Goal: Task Accomplishment & Management: Manage account settings

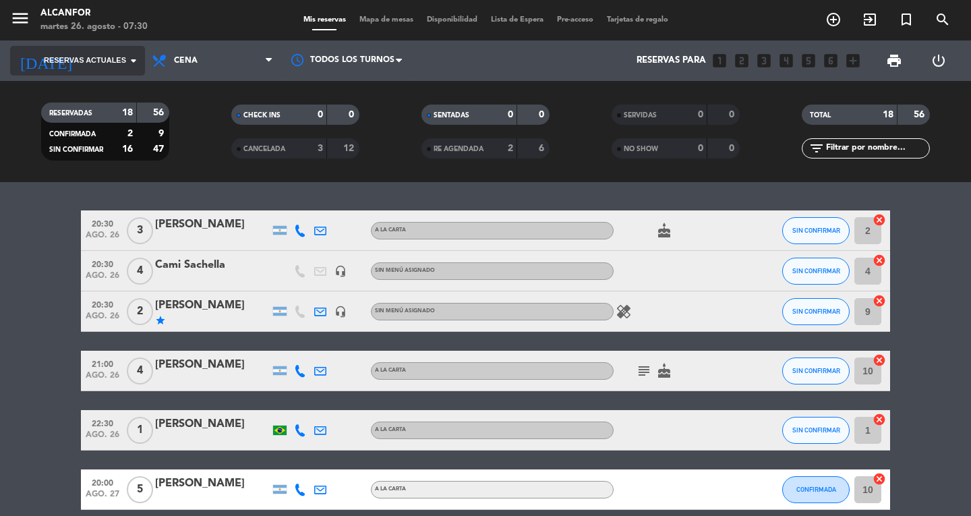
click at [107, 55] on span "Reservas actuales" at bounding box center [85, 61] width 82 height 12
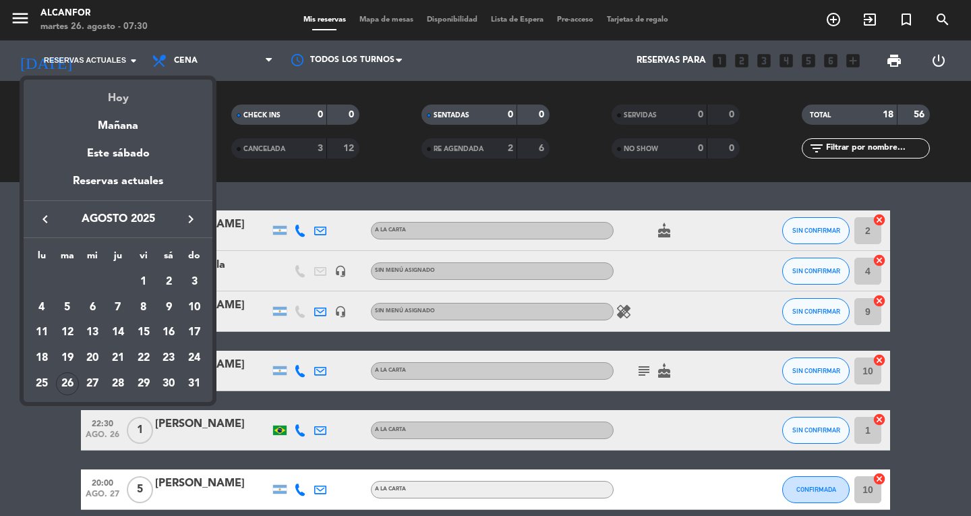
click at [117, 89] on div "Hoy" at bounding box center [118, 94] width 189 height 28
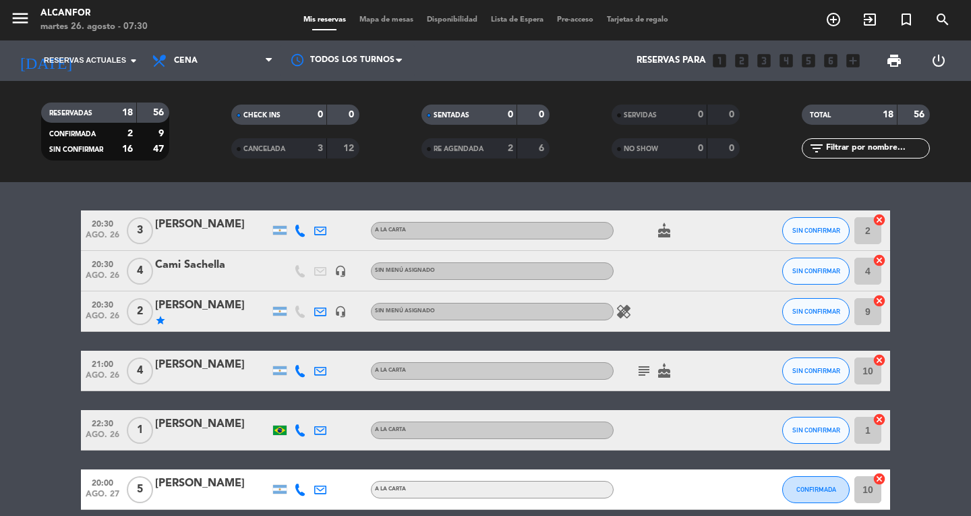
type input "[DATE] ago."
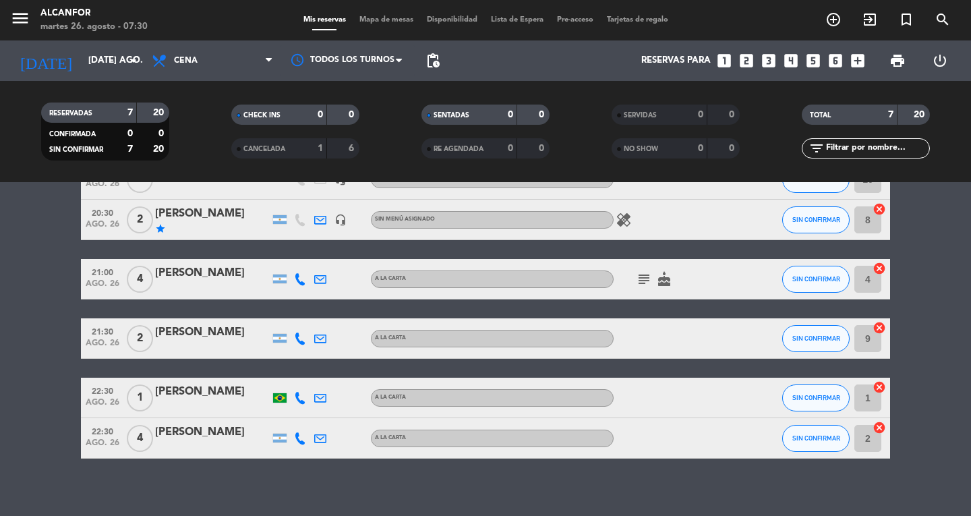
scroll to position [126, 0]
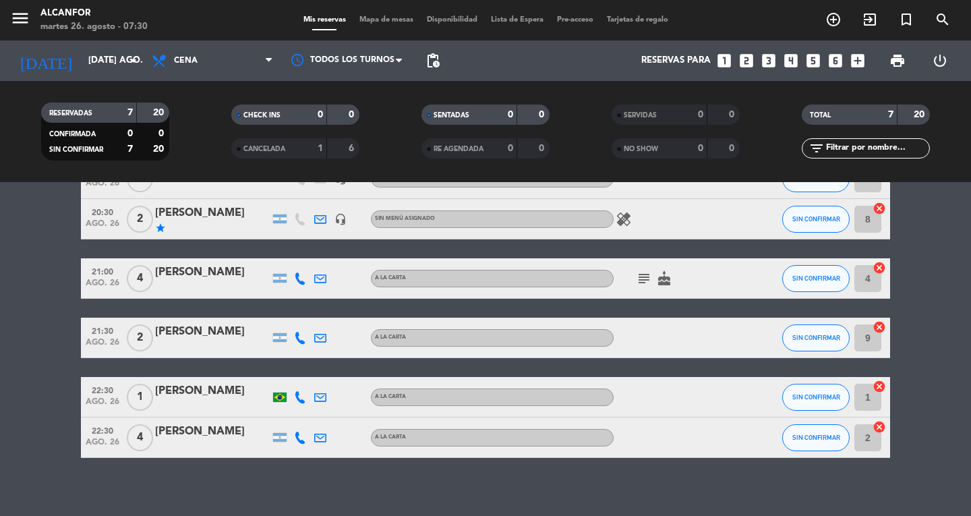
click at [189, 433] on div "[PERSON_NAME]" at bounding box center [212, 432] width 115 height 18
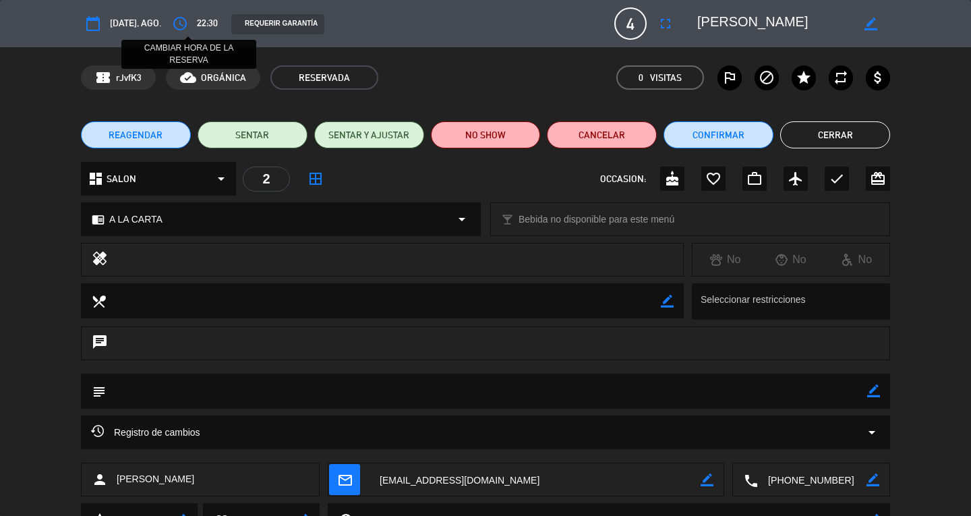
click at [188, 24] on icon "access_time" at bounding box center [180, 24] width 16 height 16
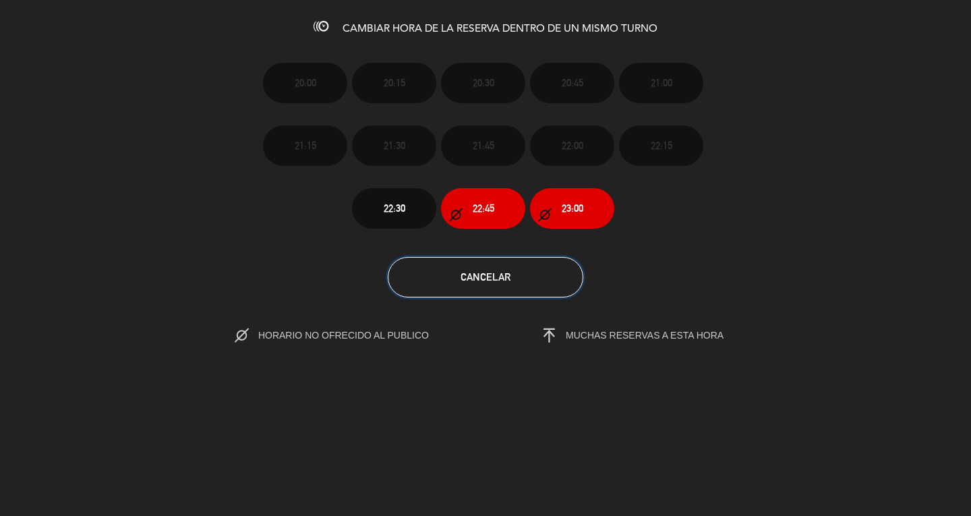
click at [446, 266] on button "Cancelar" at bounding box center [485, 277] width 195 height 40
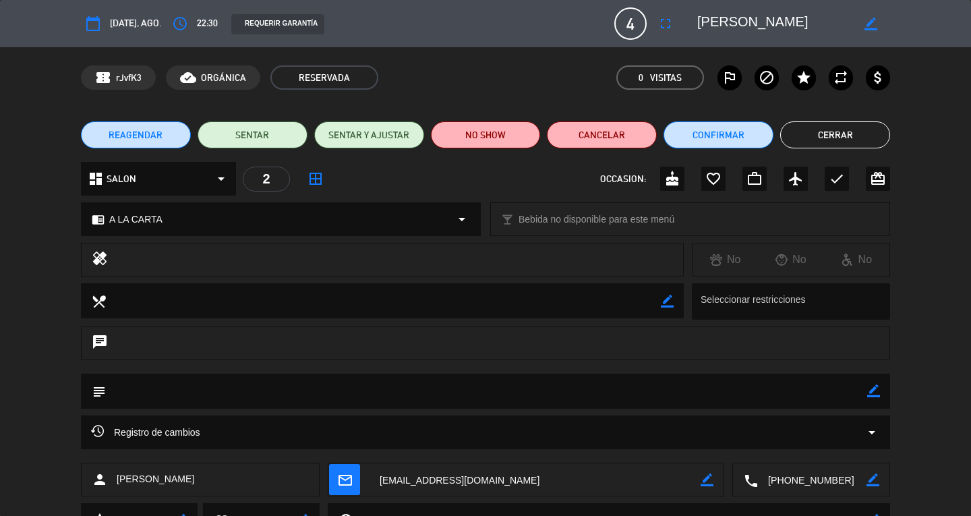
click at [146, 135] on span "REAGENDAR" at bounding box center [136, 135] width 54 height 14
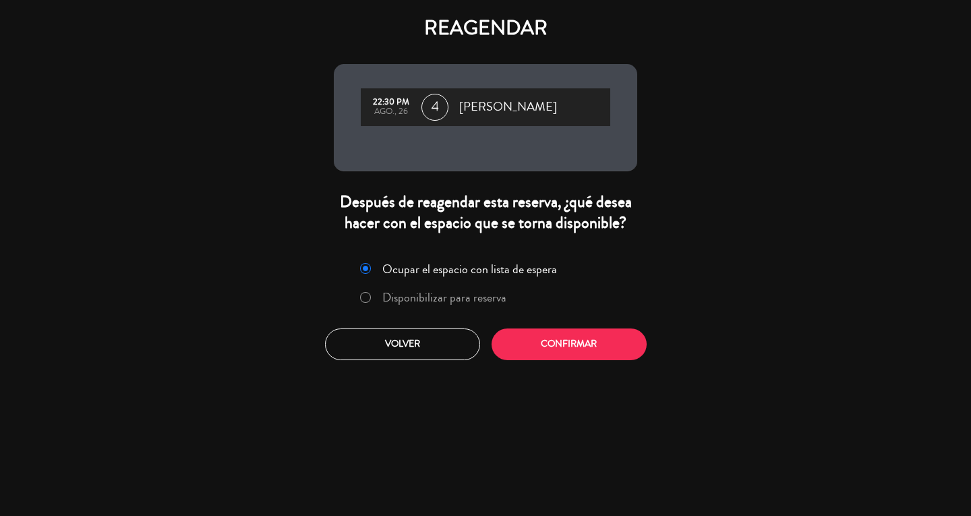
click at [426, 295] on label "Disponibilizar para reserva" at bounding box center [444, 297] width 124 height 12
click at [531, 345] on button "Confirmar" at bounding box center [568, 344] width 155 height 32
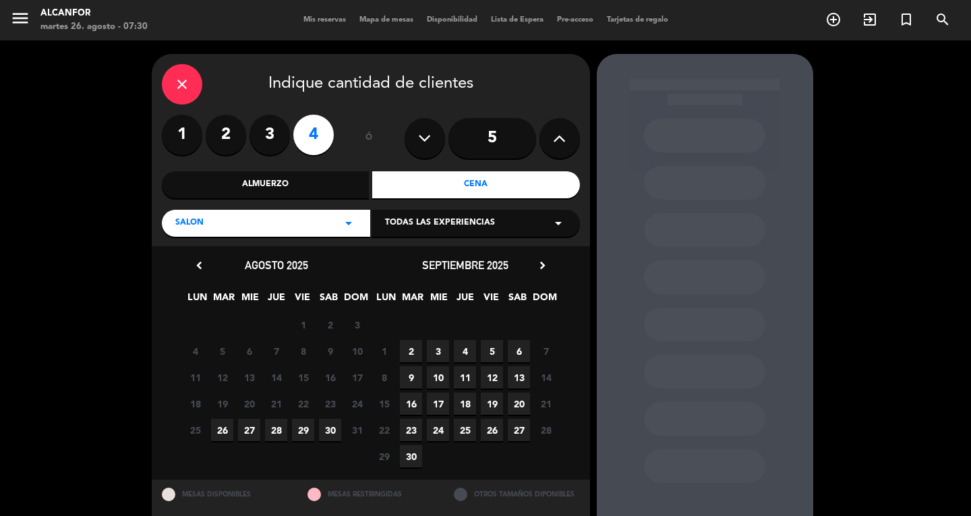
click at [220, 430] on span "26" at bounding box center [222, 430] width 22 height 22
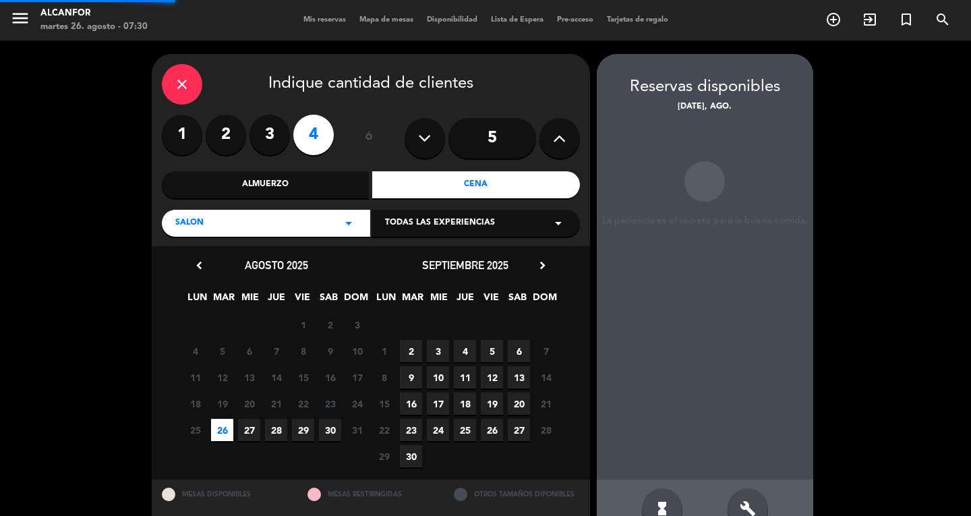
scroll to position [34, 0]
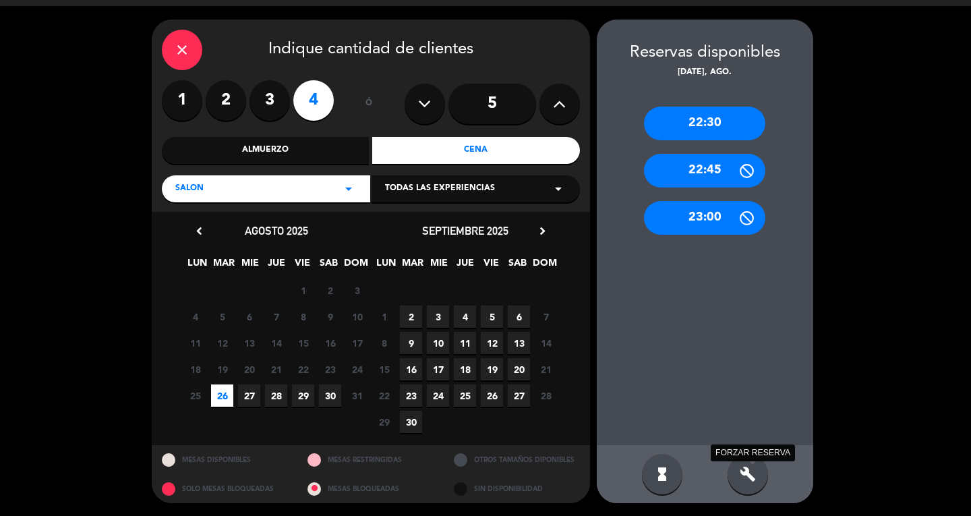
click at [747, 477] on icon "build" at bounding box center [747, 474] width 16 height 16
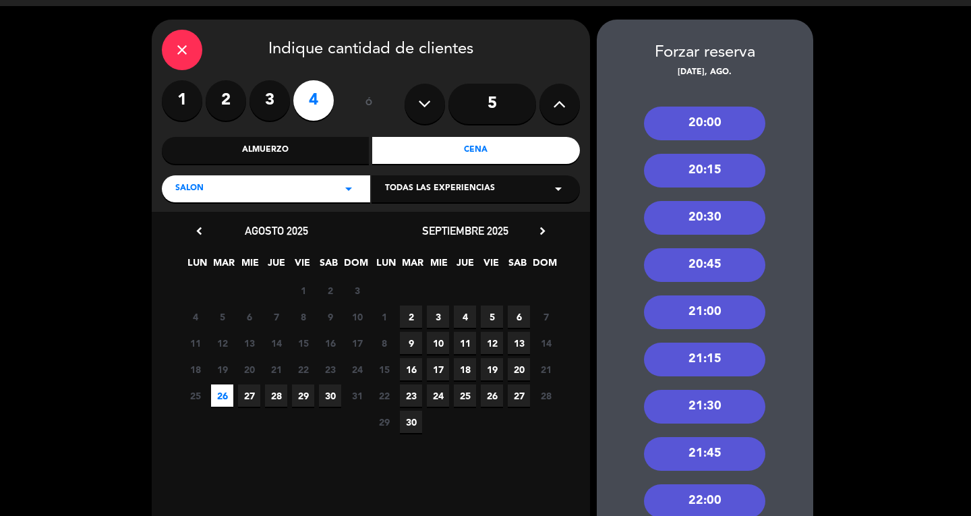
click at [698, 309] on div "21:00" at bounding box center [704, 312] width 121 height 34
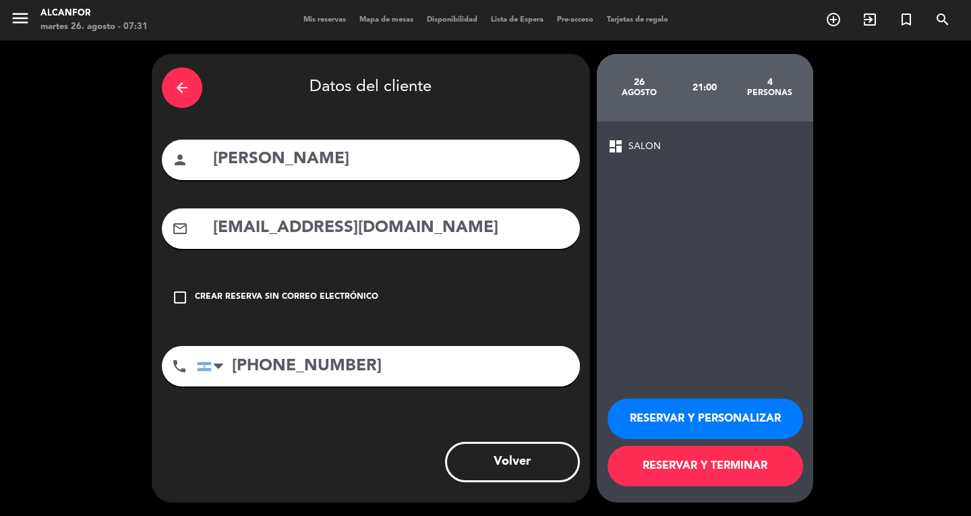
scroll to position [0, 0]
click at [689, 477] on button "RESERVAR Y TERMINAR" at bounding box center [704, 466] width 195 height 40
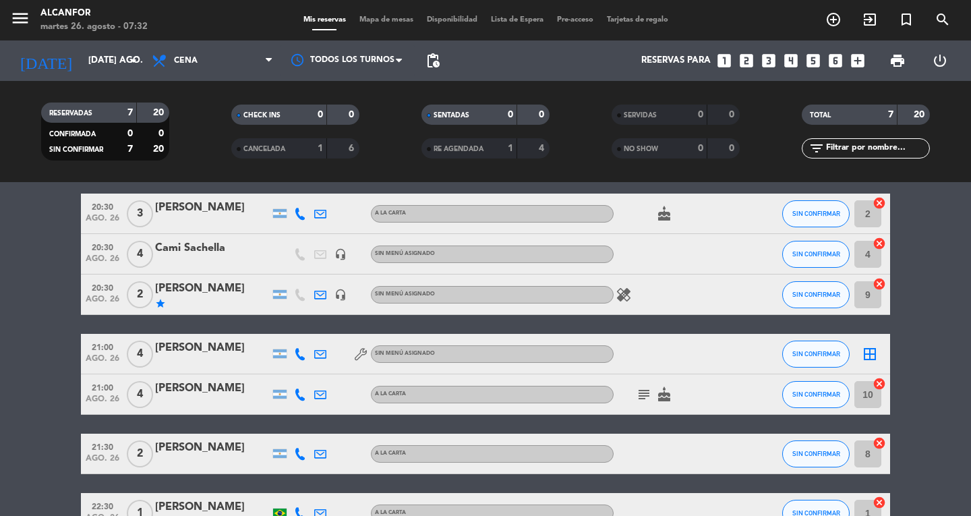
scroll to position [51, 0]
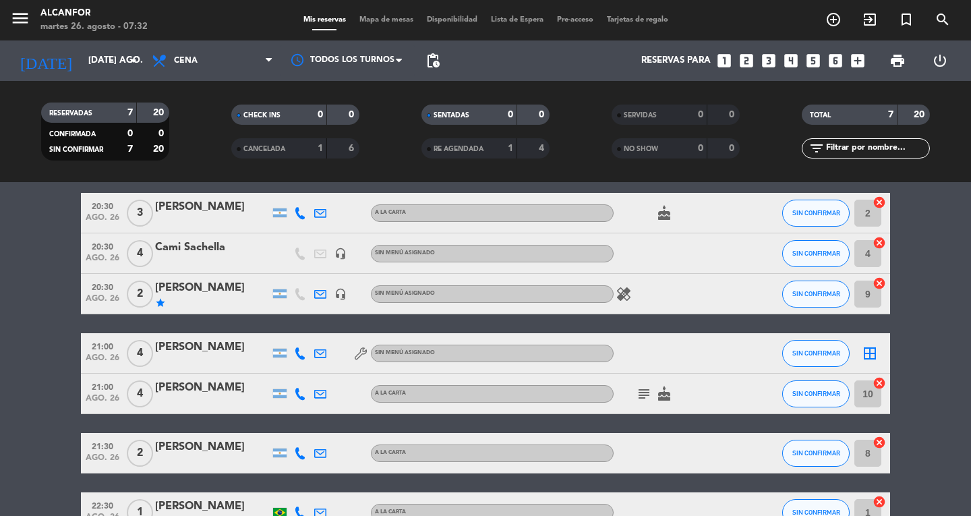
click at [214, 347] on div "[PERSON_NAME]" at bounding box center [212, 347] width 115 height 18
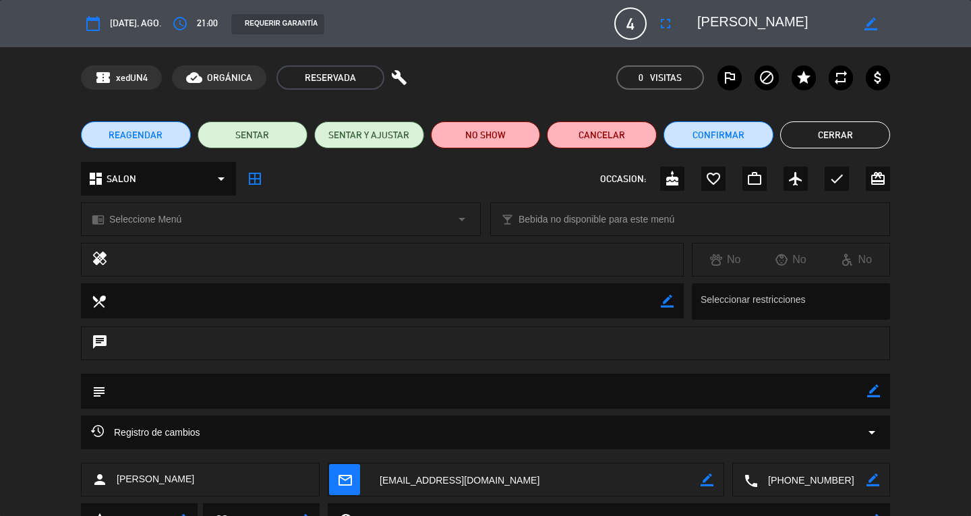
scroll to position [102, 0]
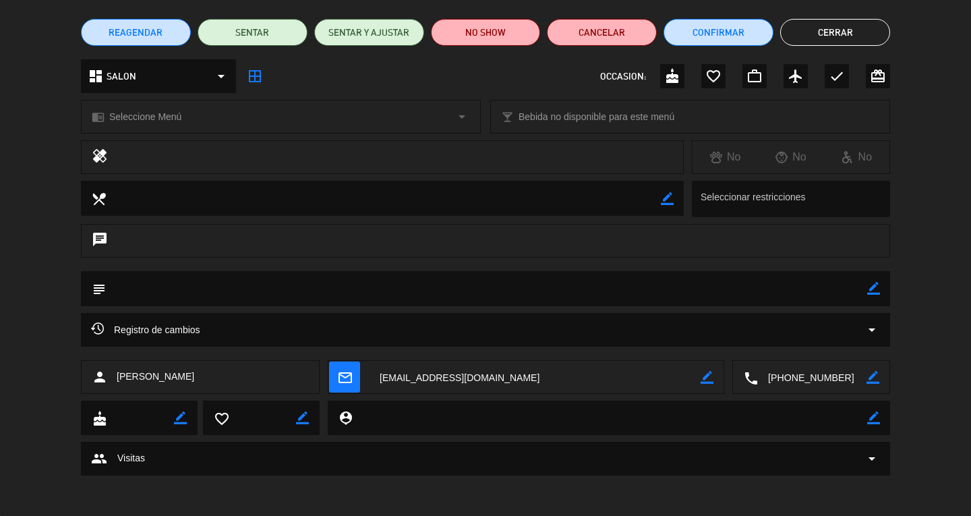
click at [877, 296] on div "border_color" at bounding box center [873, 288] width 13 height 35
click at [873, 287] on icon "border_color" at bounding box center [873, 288] width 13 height 13
type textarea "Son [DEMOGRAPHIC_DATA] chef del interior que vienen por Hotelga. Atención"
click at [878, 290] on icon at bounding box center [873, 288] width 13 height 13
click at [831, 41] on button "Cerrar" at bounding box center [835, 32] width 110 height 27
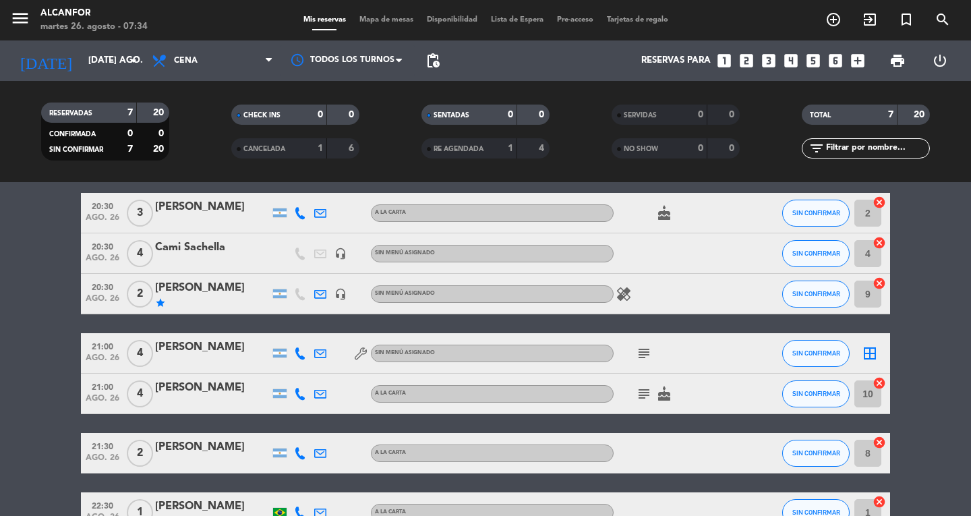
click at [666, 214] on icon "cake" at bounding box center [664, 213] width 16 height 16
click at [253, 148] on span "CANCELADA" at bounding box center [264, 149] width 42 height 7
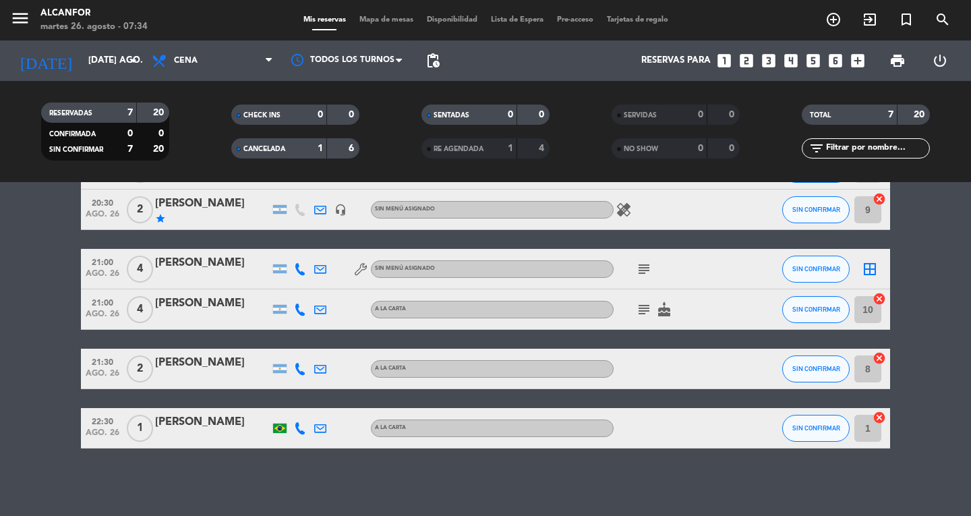
scroll to position [0, 0]
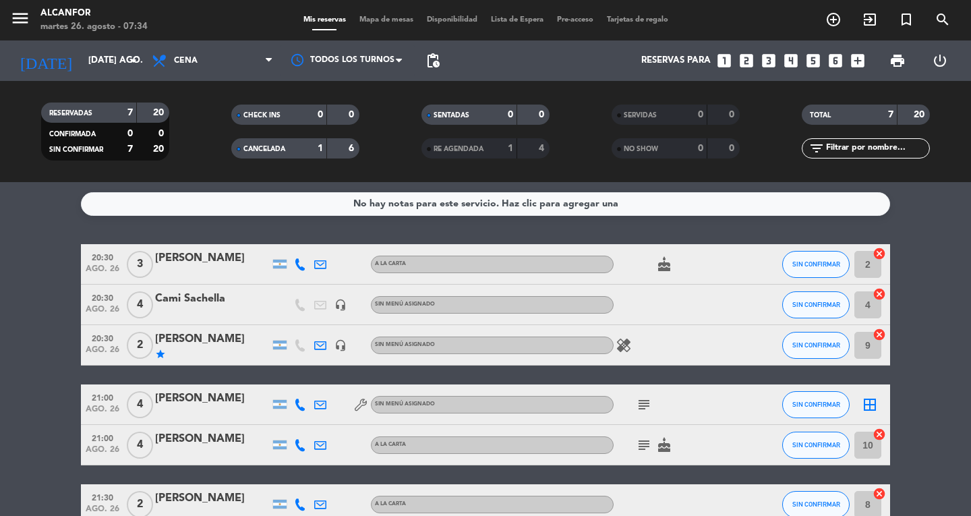
click at [448, 147] on span "RE AGENDADA" at bounding box center [458, 149] width 50 height 7
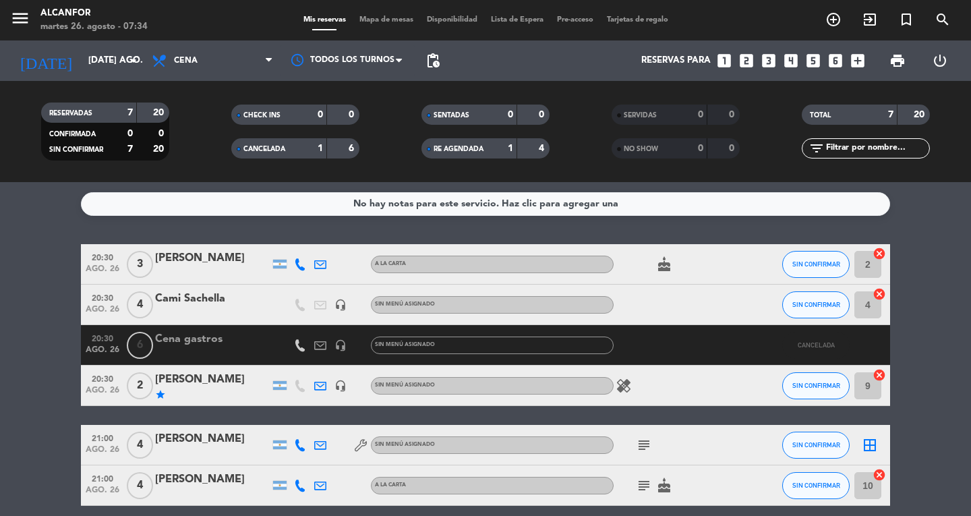
click at [279, 152] on span "CANCELADA" at bounding box center [264, 149] width 42 height 7
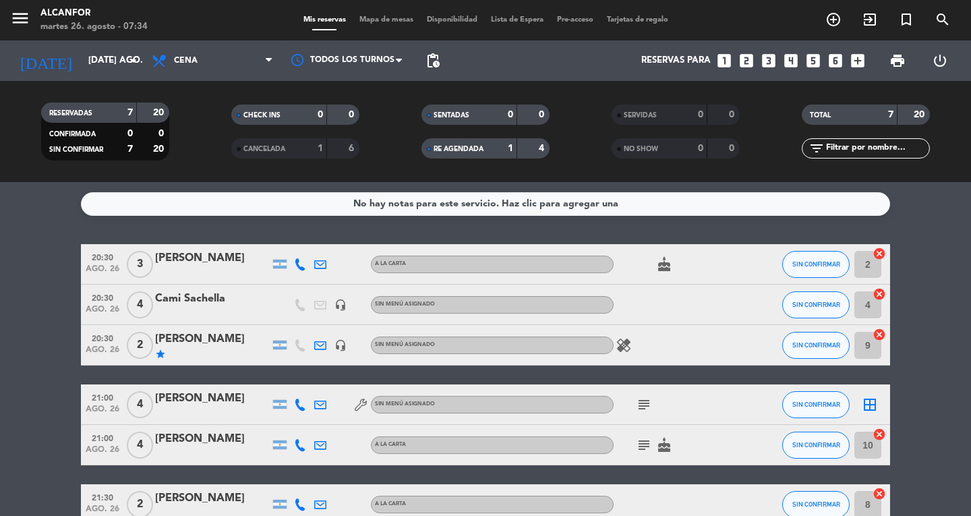
click at [439, 148] on span "RE AGENDADA" at bounding box center [458, 149] width 50 height 7
